Goal: Navigation & Orientation: Find specific page/section

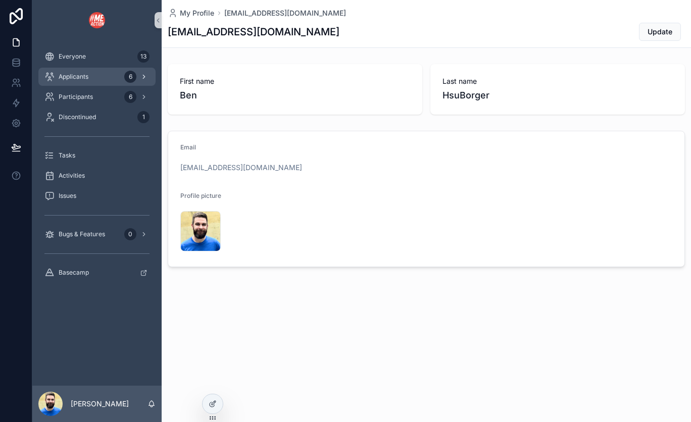
click at [75, 70] on div "Applicants 6" at bounding box center [96, 77] width 105 height 16
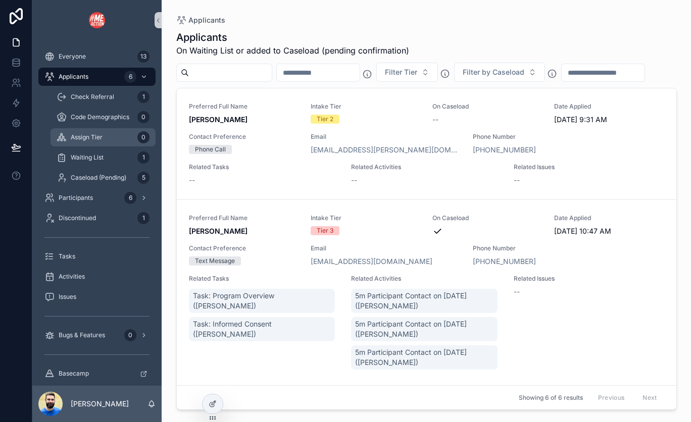
click at [74, 132] on div "Assign Tier 0" at bounding box center [103, 137] width 93 height 16
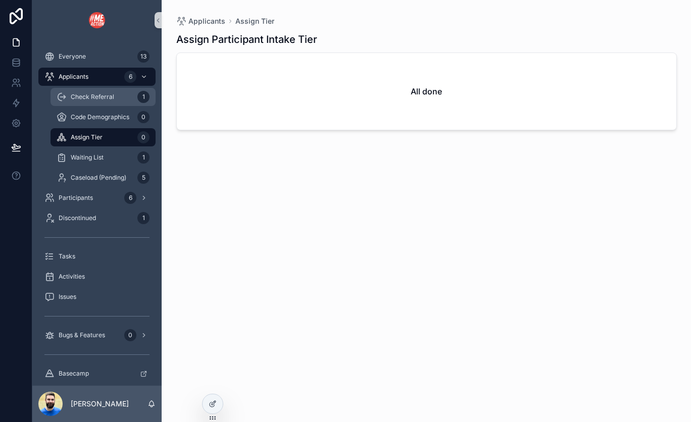
click at [79, 98] on span "Check Referral" at bounding box center [92, 97] width 43 height 8
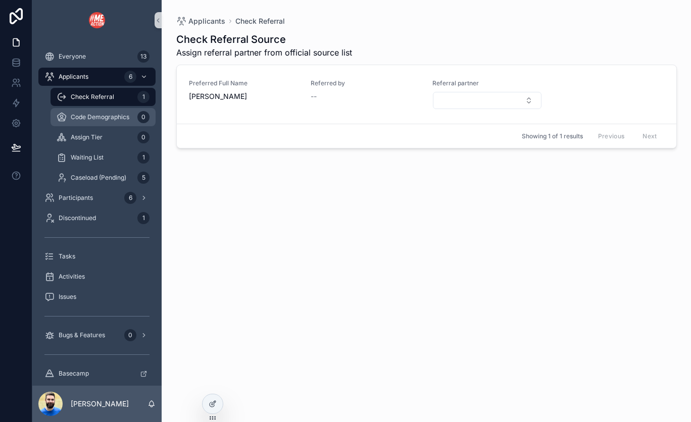
click at [83, 113] on span "Code Demographics" at bounding box center [100, 117] width 59 height 8
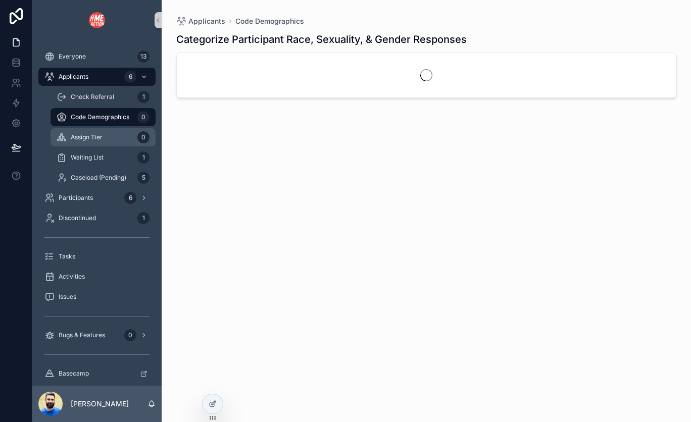
click at [83, 135] on span "Assign Tier" at bounding box center [87, 137] width 32 height 8
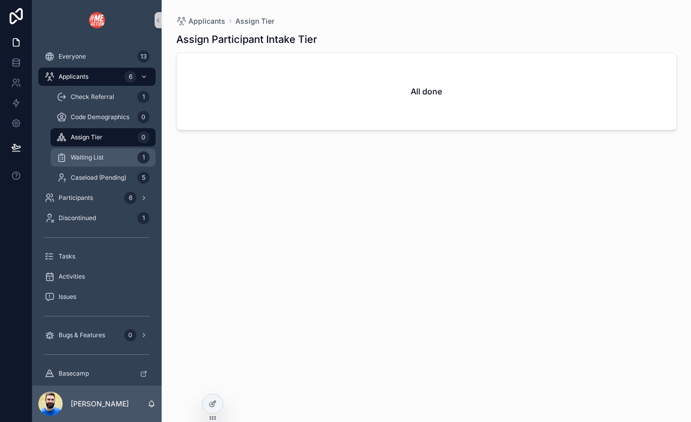
click at [84, 155] on span "Waiting List" at bounding box center [87, 158] width 33 height 8
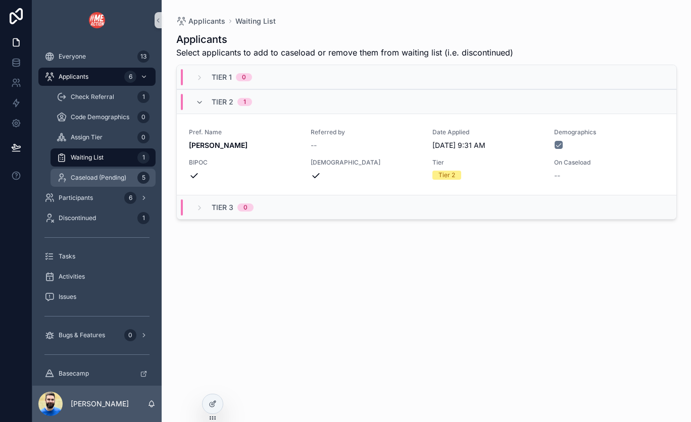
click at [86, 174] on span "Caseload (Pending)" at bounding box center [99, 178] width 56 height 8
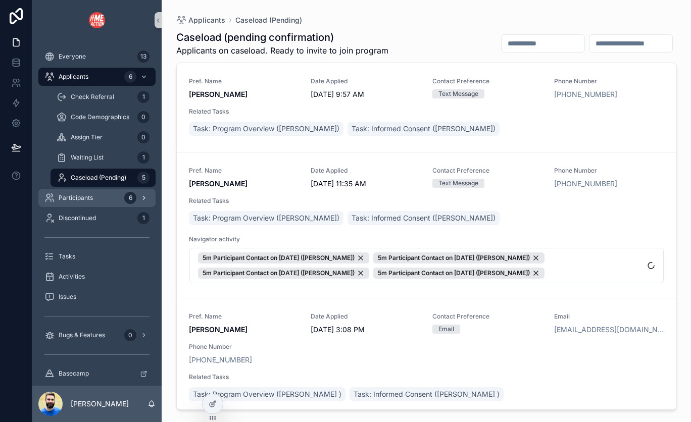
click at [85, 197] on span "Participants" at bounding box center [76, 198] width 34 height 8
